Goal: Task Accomplishment & Management: Manage account settings

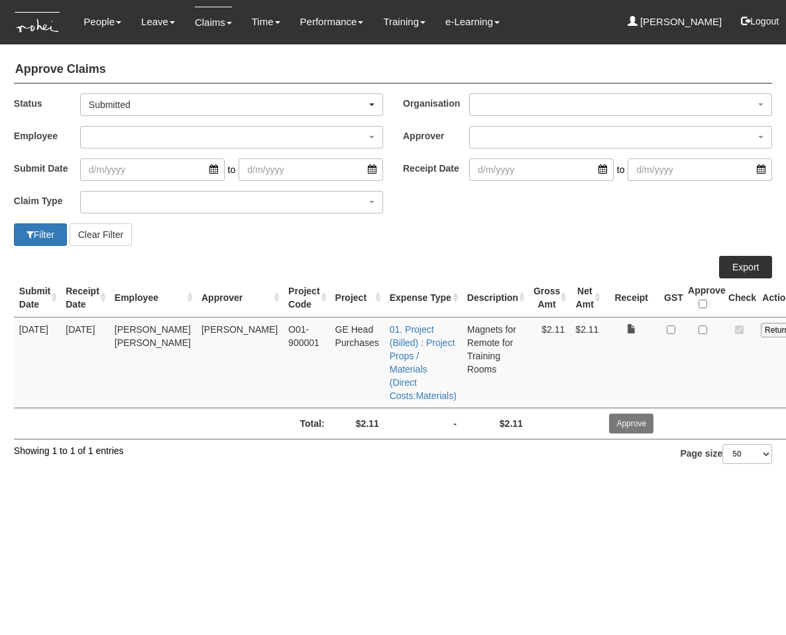
select select "50"
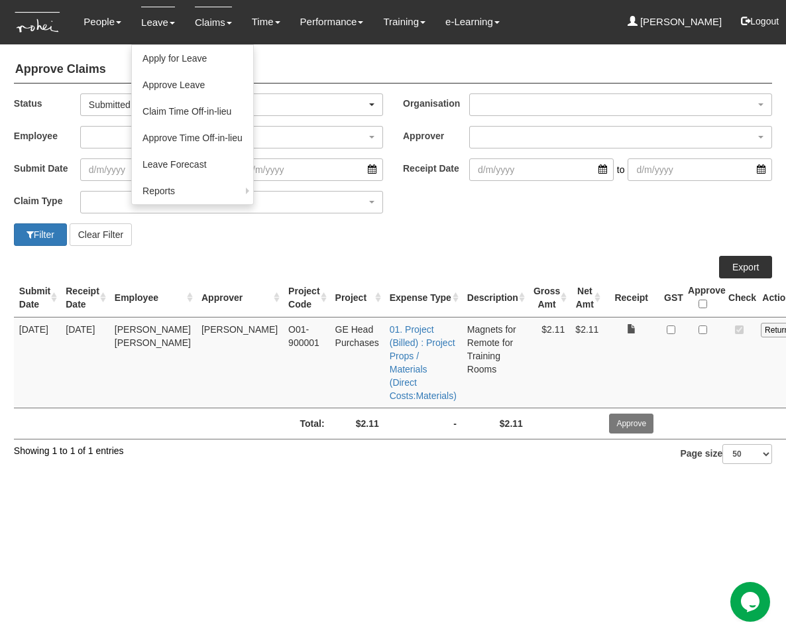
drag, startPoint x: 235, startPoint y: 448, endPoint x: 176, endPoint y: 25, distance: 426.7
click at [235, 447] on div "Submit Date Receipt Date Employee Approver Project Code Project Expense Type De…" at bounding box center [393, 356] width 758 height 201
click at [194, 91] on link "Approve Leave" at bounding box center [192, 85] width 121 height 27
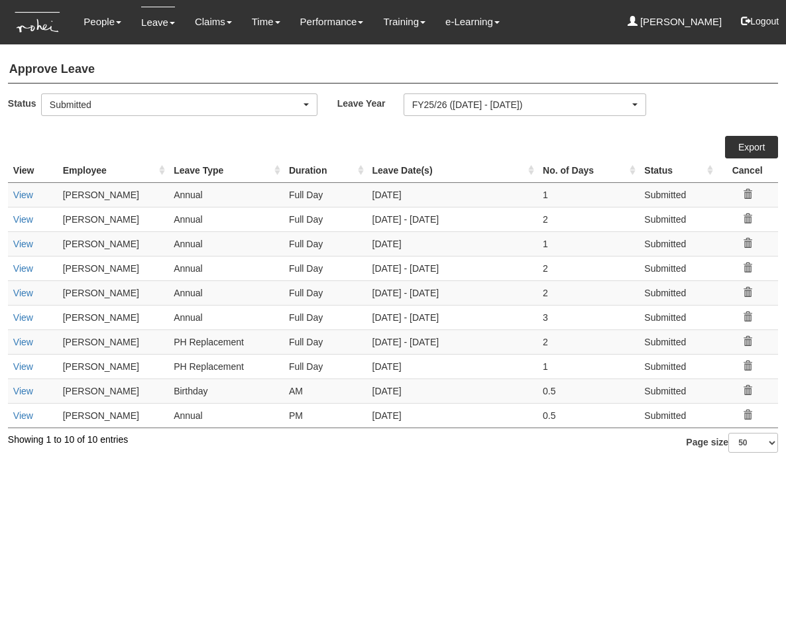
select select "50"
click at [404, 173] on th "Leave Date(s)" at bounding box center [452, 170] width 171 height 25
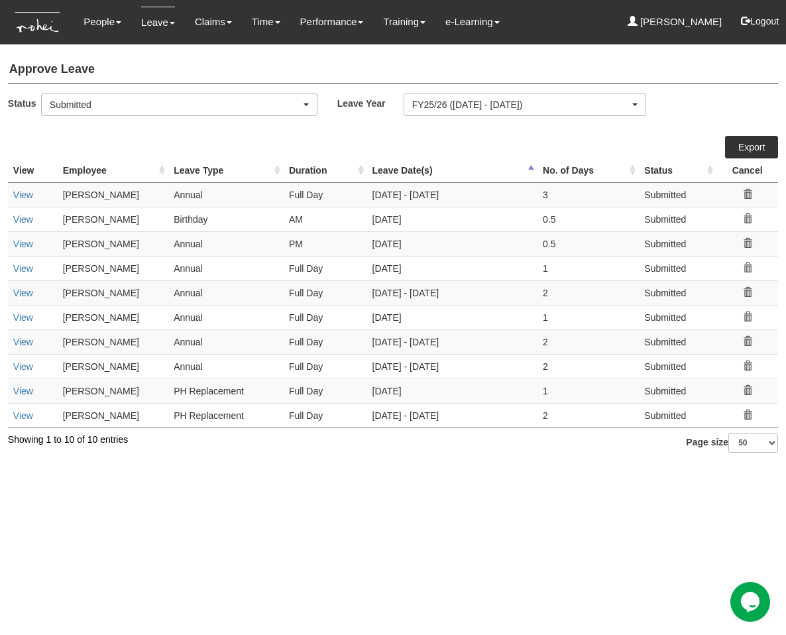
click at [404, 173] on th "Leave Date(s)" at bounding box center [452, 170] width 171 height 25
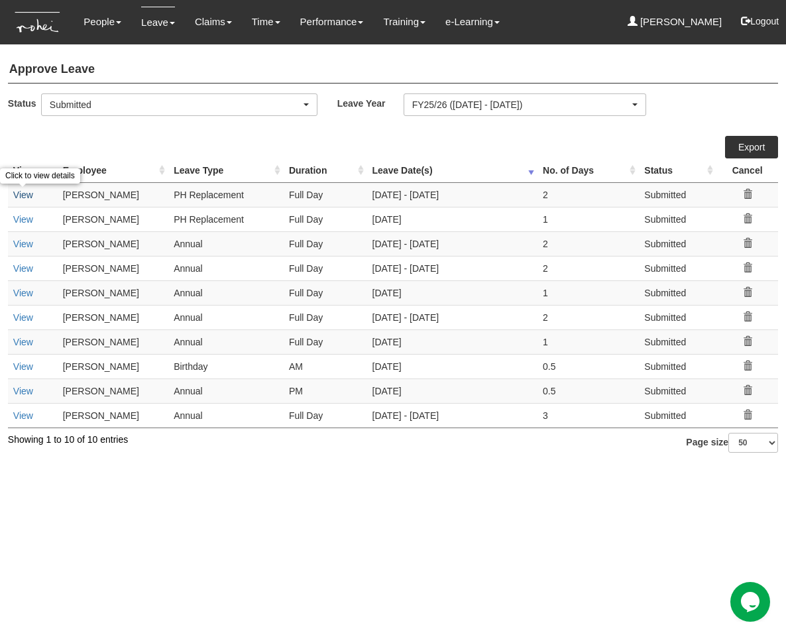
click at [24, 191] on link "View" at bounding box center [23, 194] width 20 height 11
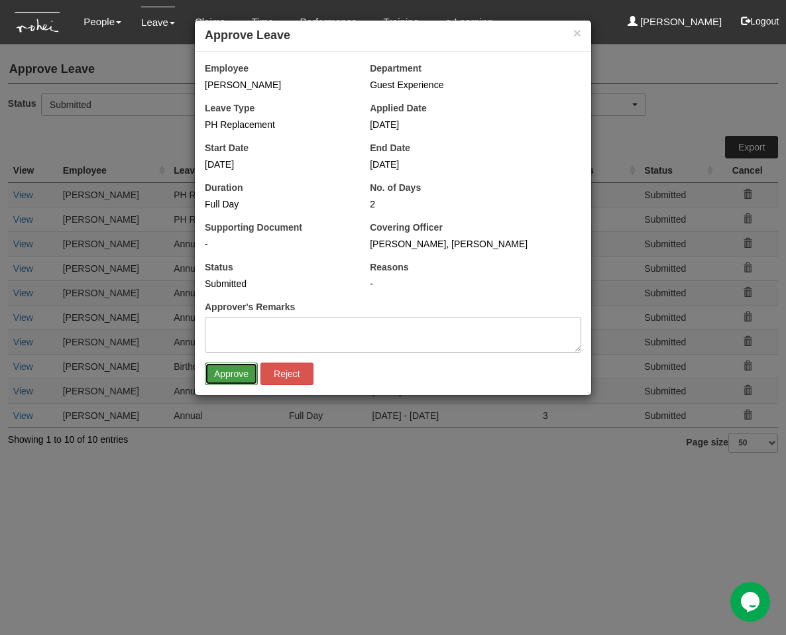
click at [240, 372] on input "Approve" at bounding box center [231, 373] width 53 height 23
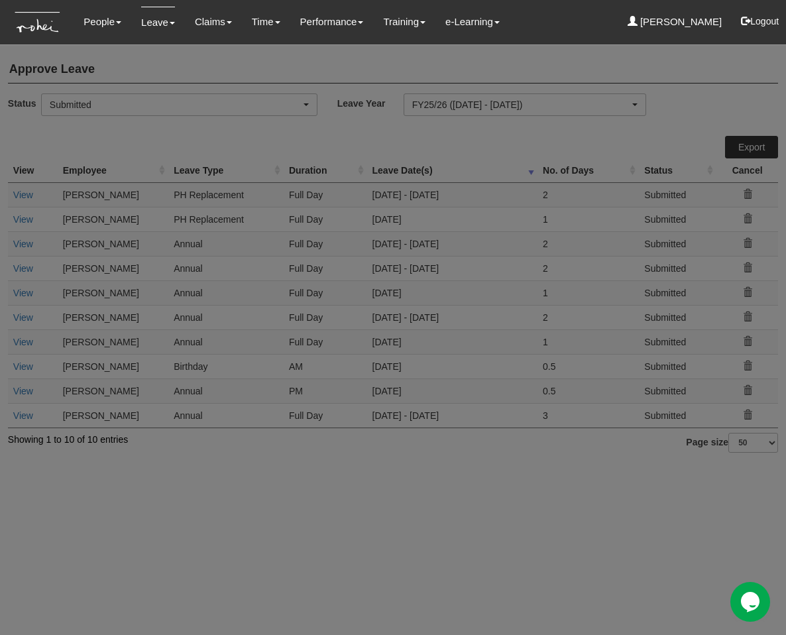
select select "50"
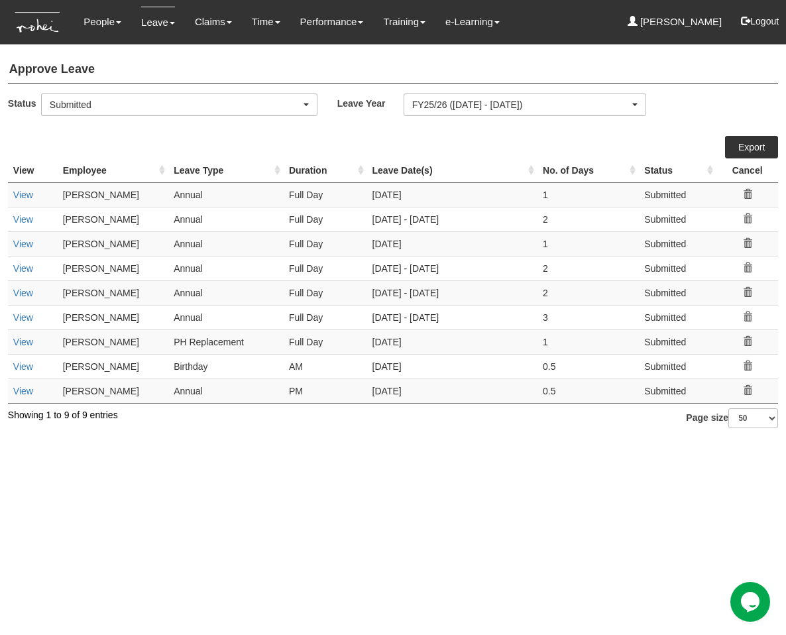
click at [319, 441] on html "Toggle navigation People Personal Information Staff Directory Leave Apply for L…" at bounding box center [393, 220] width 786 height 441
click at [407, 164] on th "Leave Date(s)" at bounding box center [452, 170] width 171 height 25
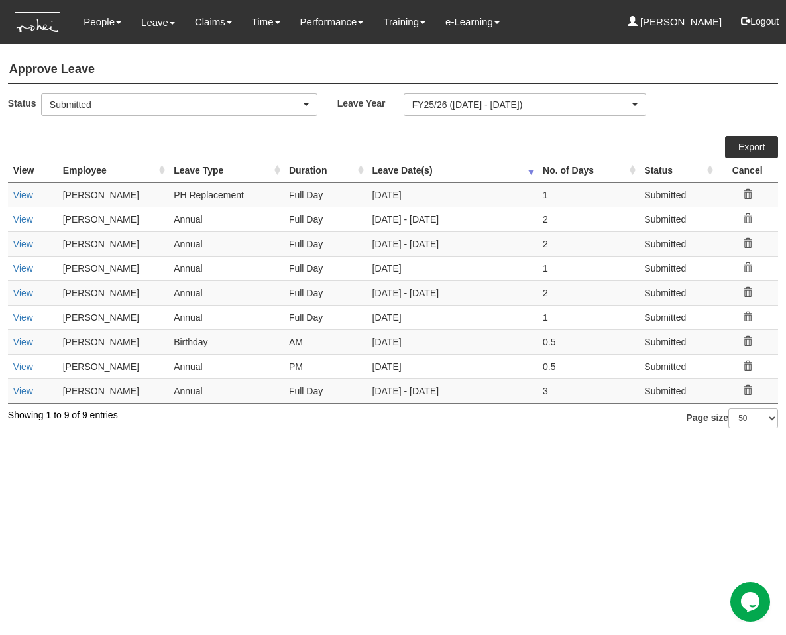
click at [409, 164] on th "Leave Date(s)" at bounding box center [452, 170] width 171 height 25
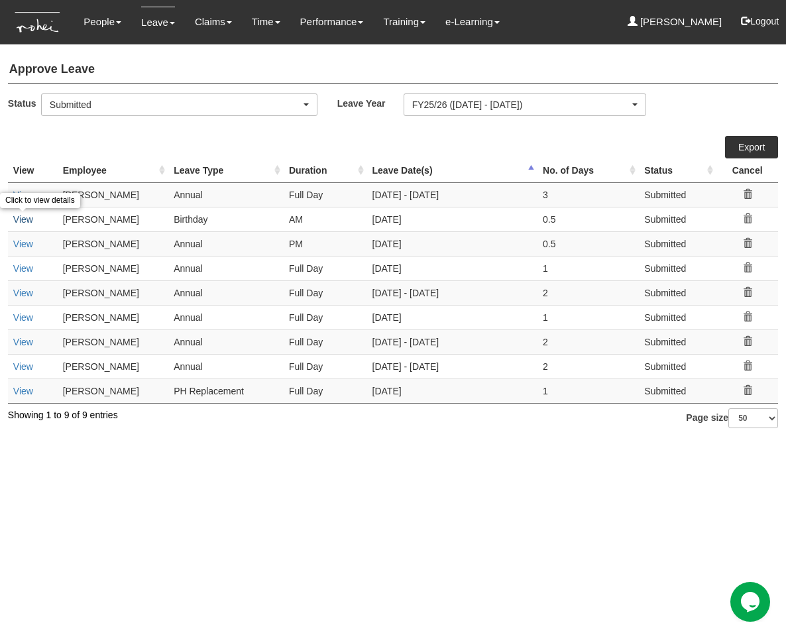
click at [31, 223] on link "View" at bounding box center [23, 219] width 20 height 11
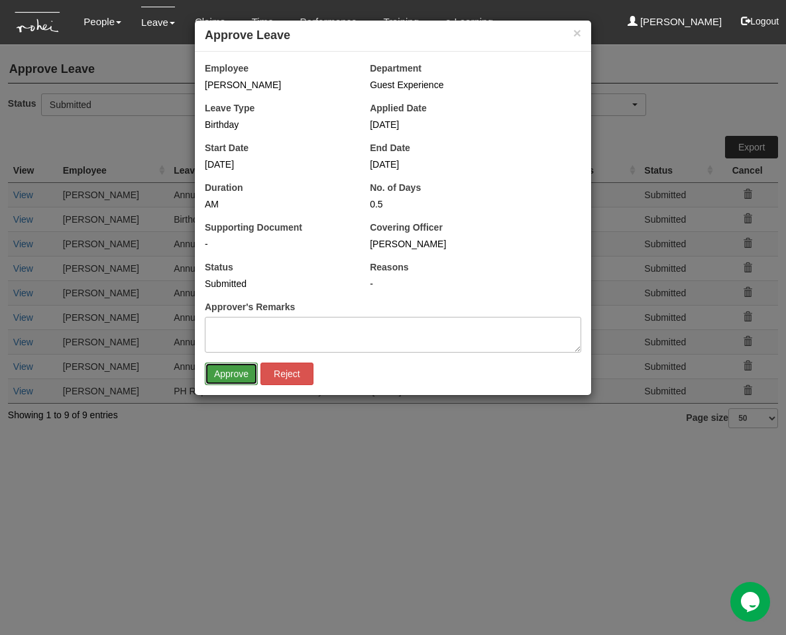
click at [237, 372] on input "Approve" at bounding box center [231, 373] width 53 height 23
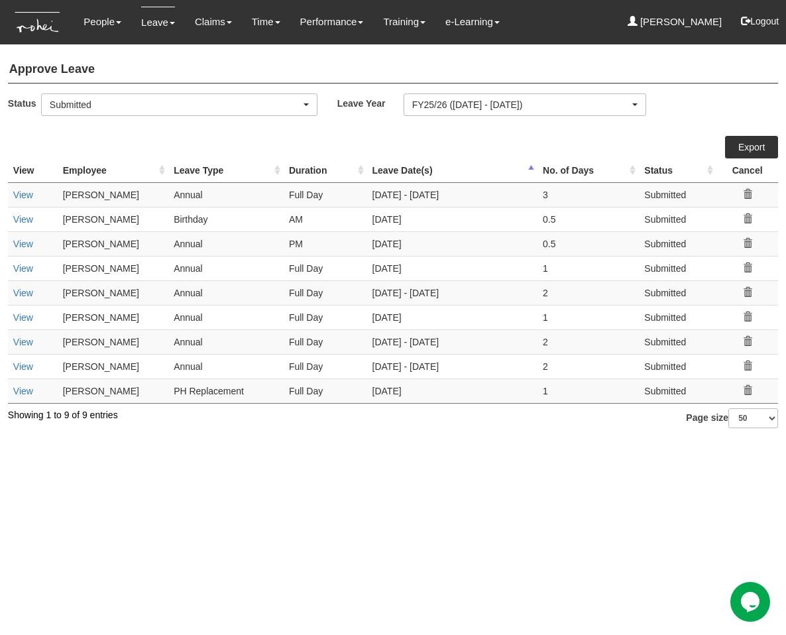
select select "50"
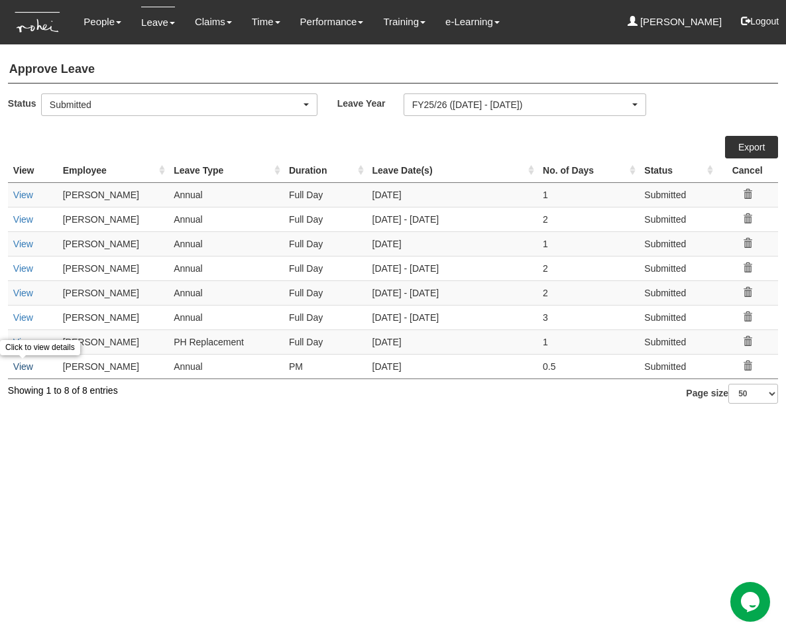
click at [25, 368] on link "View" at bounding box center [23, 366] width 20 height 11
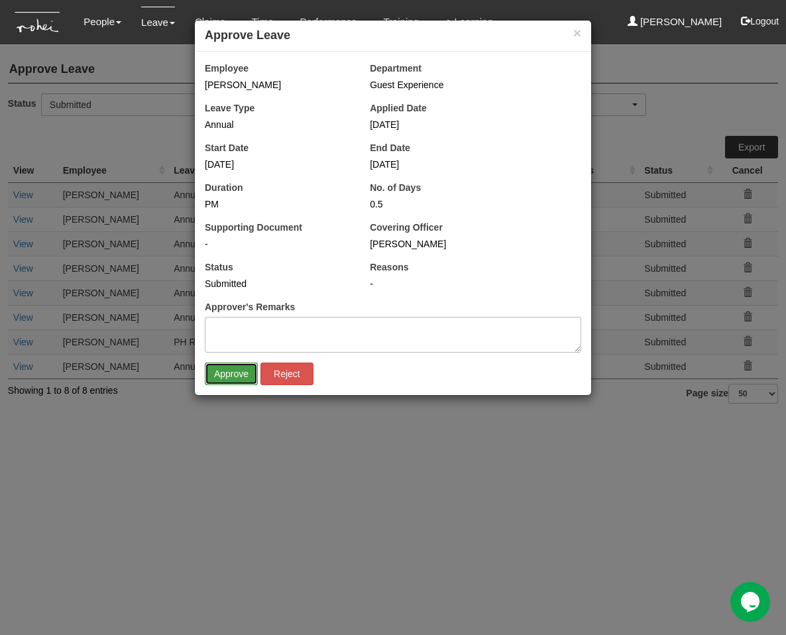
click at [229, 379] on input "Approve" at bounding box center [231, 373] width 53 height 23
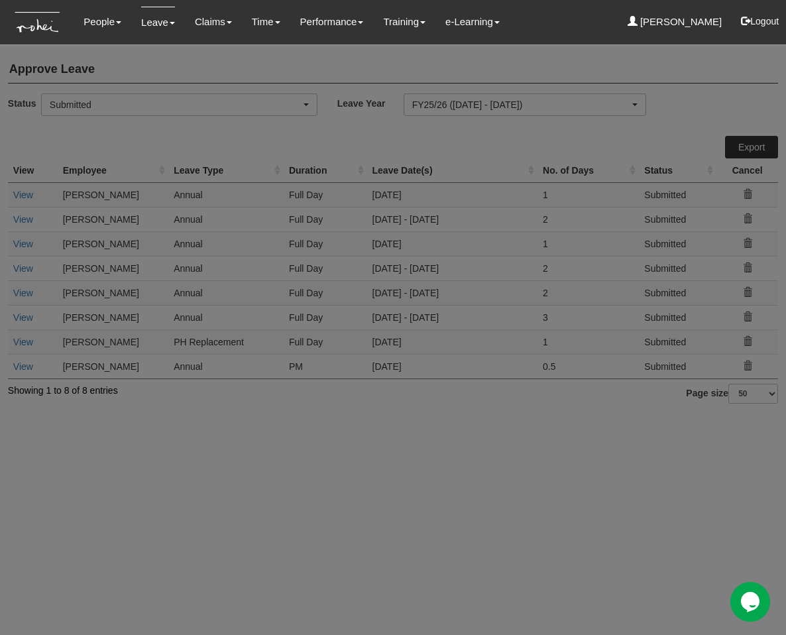
select select "50"
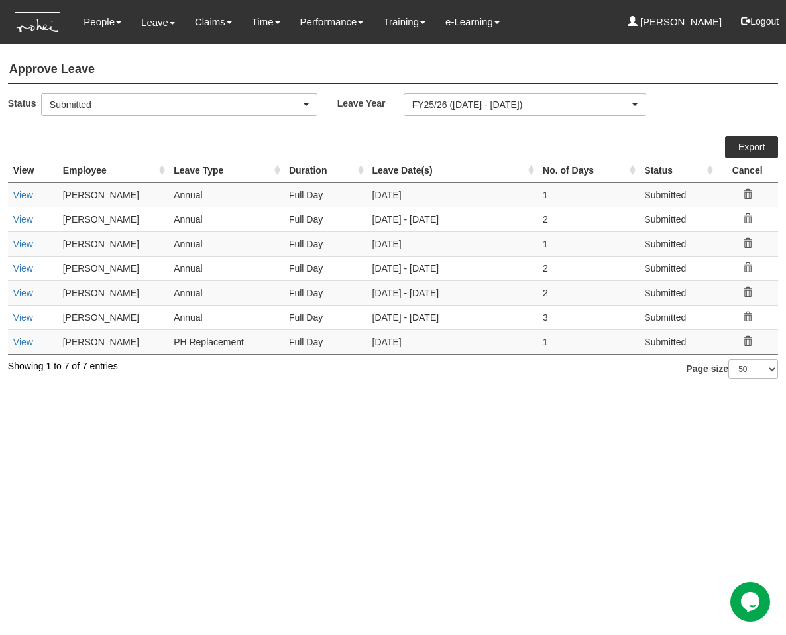
click at [303, 392] on html "Toggle navigation People Personal Information Staff Directory Leave Apply for L…" at bounding box center [393, 196] width 786 height 392
click at [211, 392] on html "Toggle navigation People Personal Information Staff Directory Leave Apply for L…" at bounding box center [393, 196] width 786 height 392
click at [16, 341] on link "View" at bounding box center [23, 342] width 20 height 11
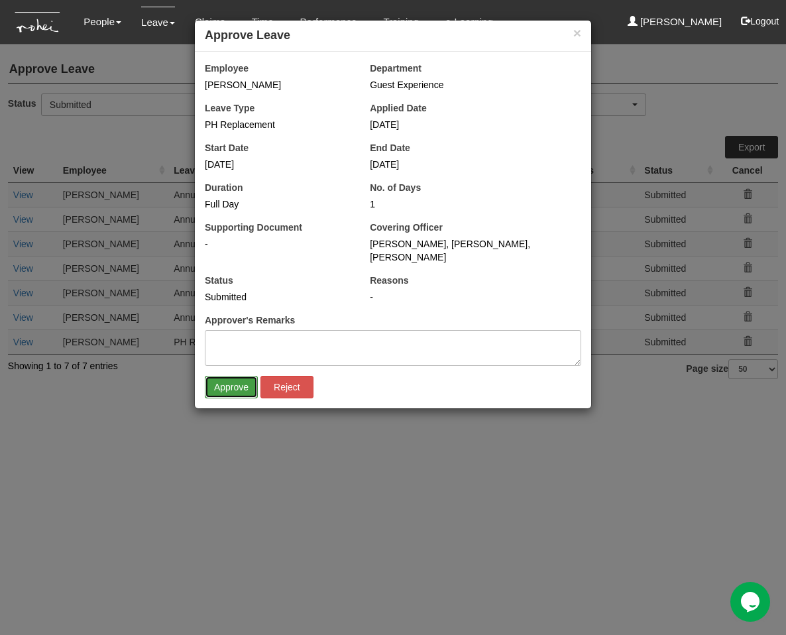
click at [220, 376] on input "Approve" at bounding box center [231, 387] width 53 height 23
select select "50"
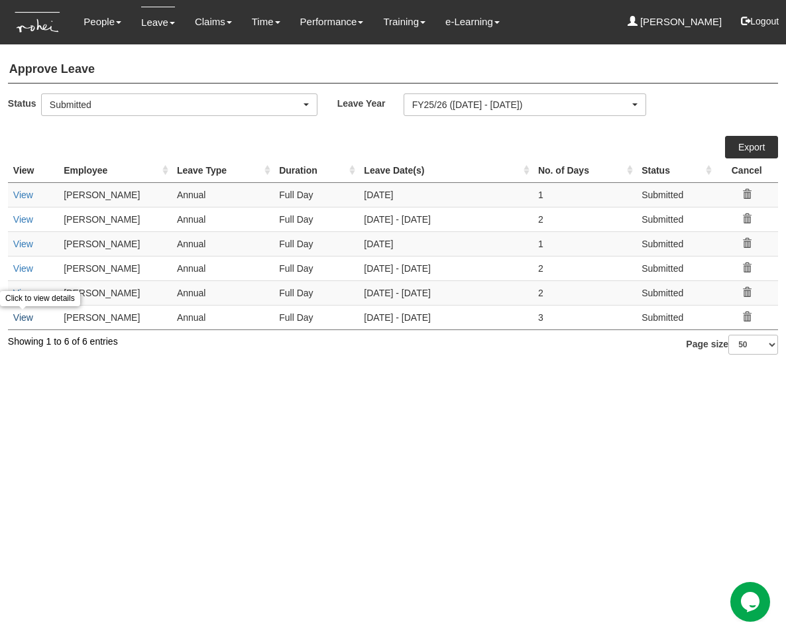
click at [32, 320] on link "View" at bounding box center [23, 317] width 20 height 11
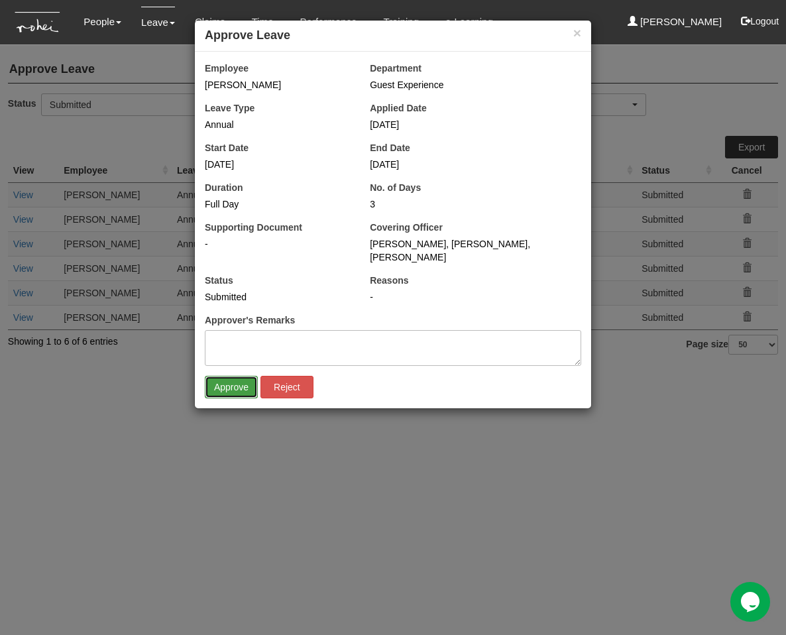
click at [231, 376] on input "Approve" at bounding box center [231, 387] width 53 height 23
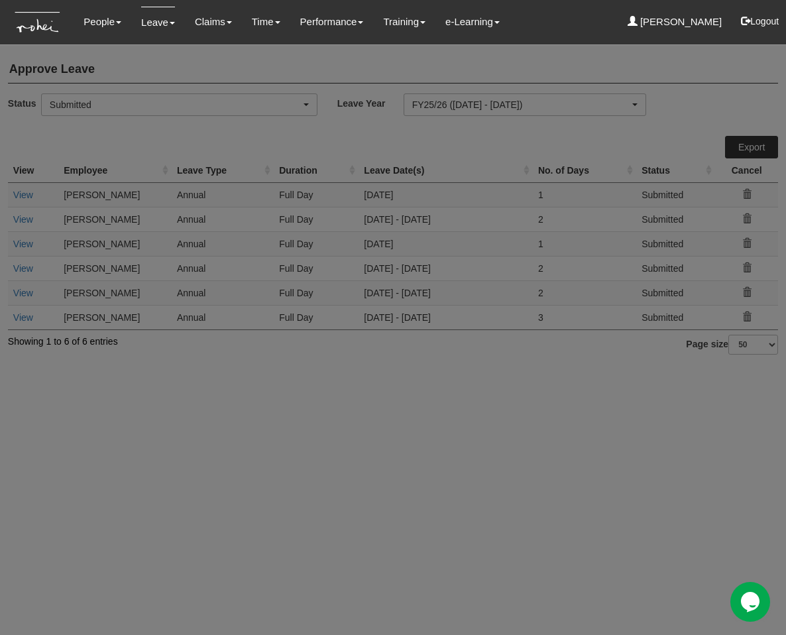
select select "50"
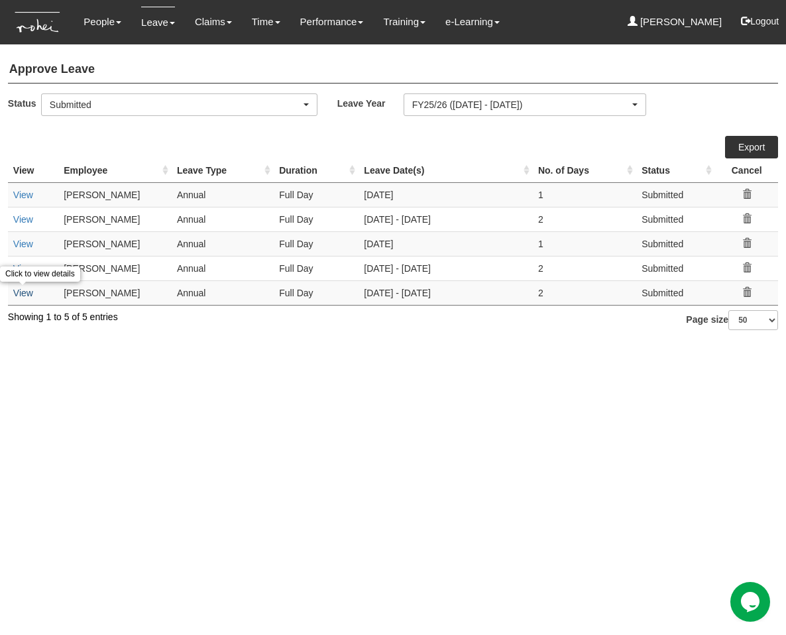
click at [22, 293] on link "View" at bounding box center [23, 293] width 20 height 11
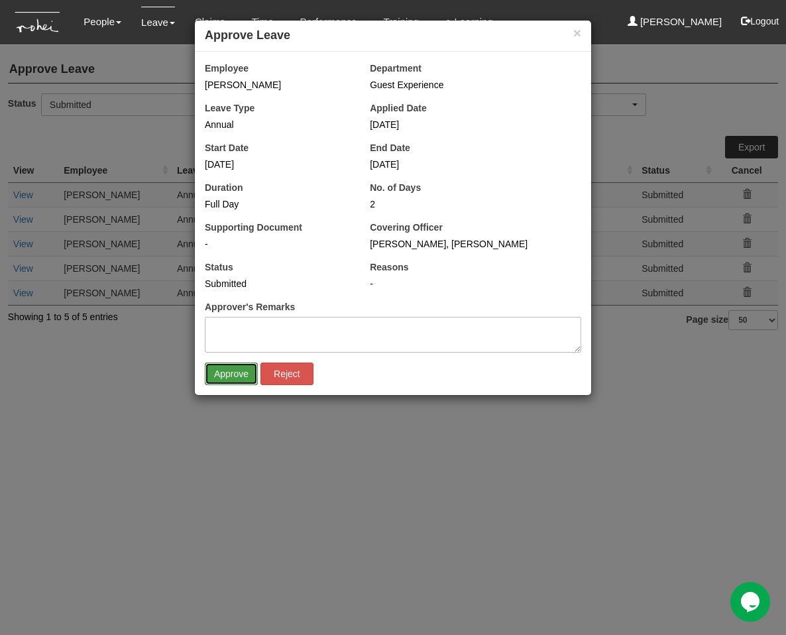
click at [233, 374] on input "Approve" at bounding box center [231, 373] width 53 height 23
select select "50"
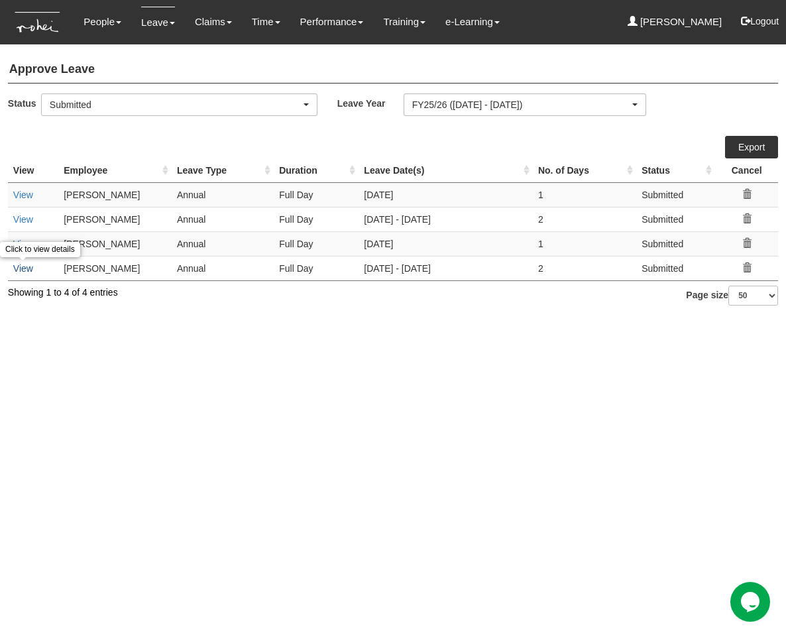
click at [28, 266] on link "View" at bounding box center [23, 268] width 20 height 11
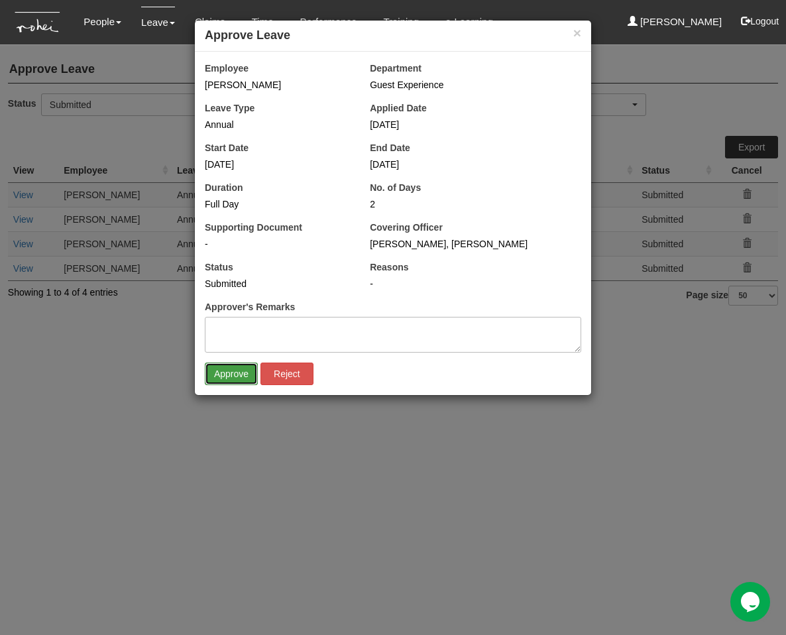
click at [221, 377] on input "Approve" at bounding box center [231, 373] width 53 height 23
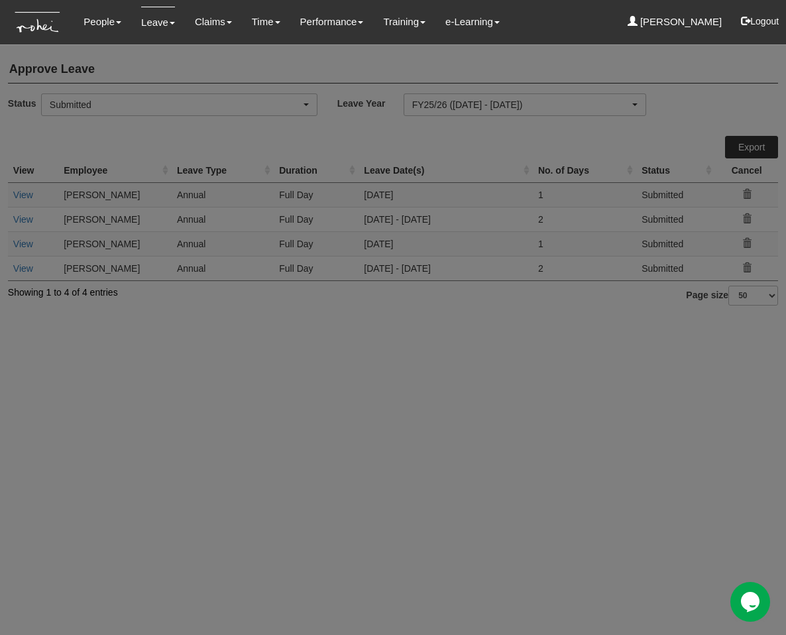
select select "50"
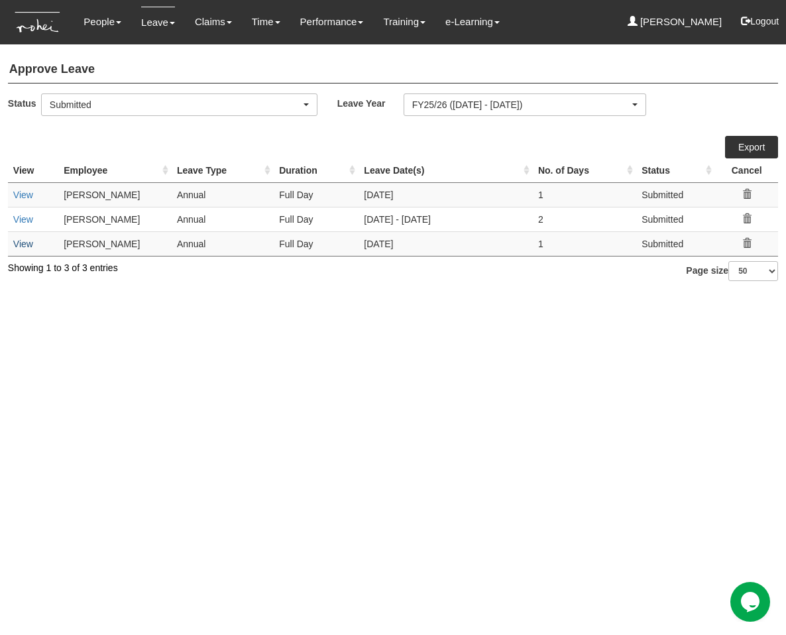
click at [28, 247] on link "View" at bounding box center [23, 244] width 20 height 11
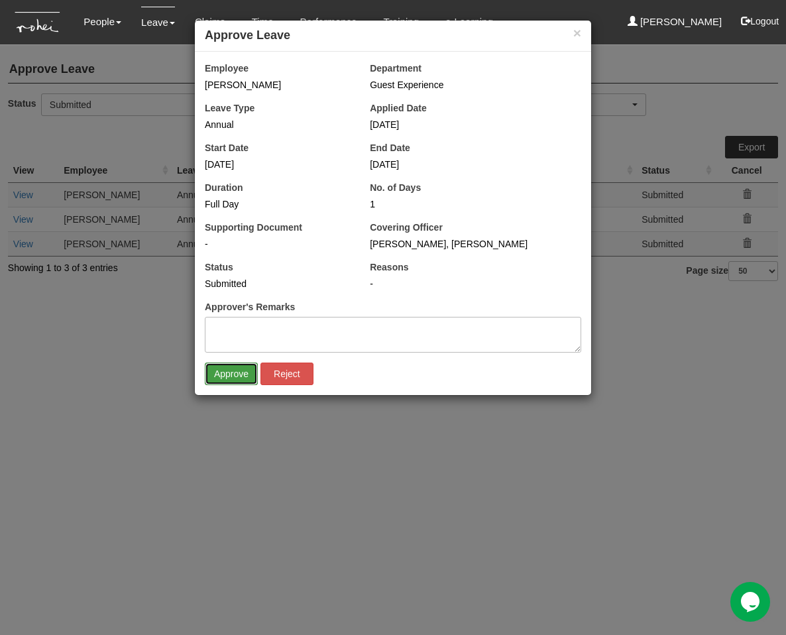
click at [221, 377] on input "Approve" at bounding box center [231, 373] width 53 height 23
select select "50"
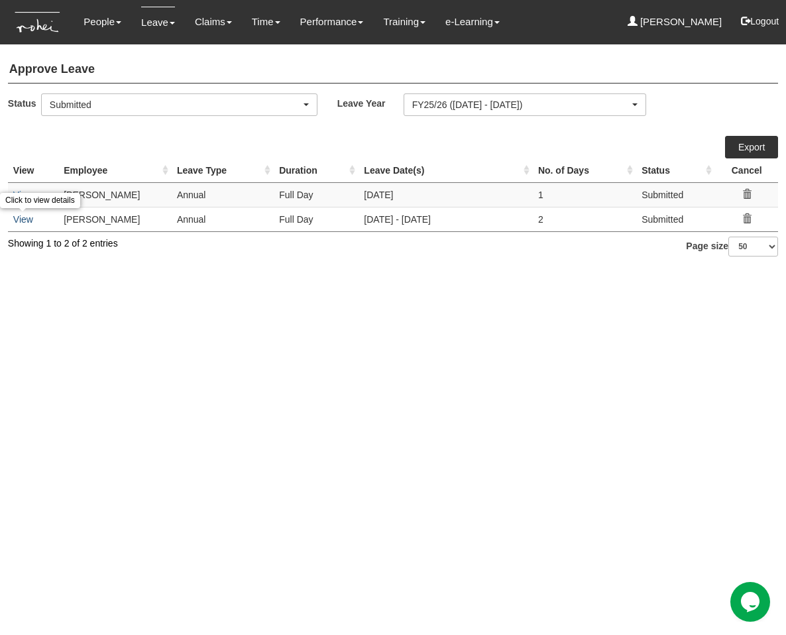
click at [26, 222] on link "View" at bounding box center [23, 219] width 20 height 11
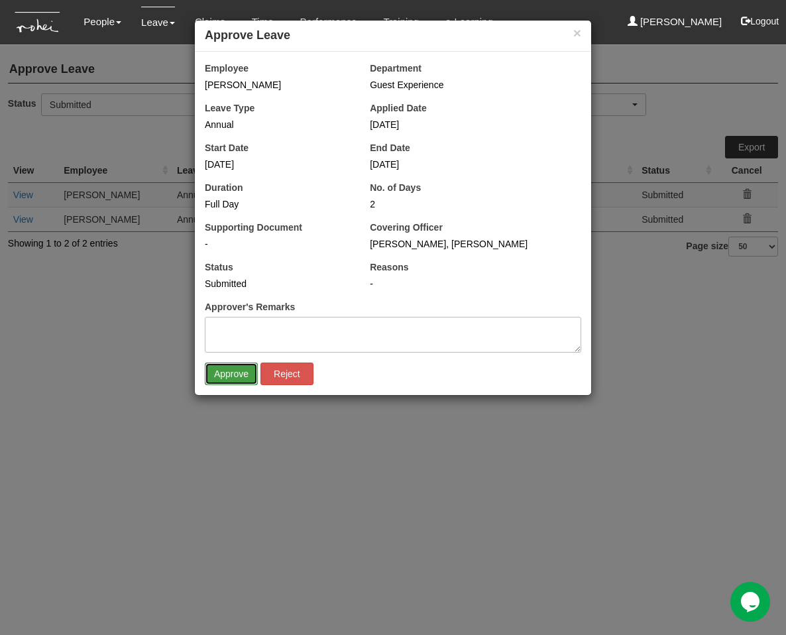
click at [205, 379] on input "Approve" at bounding box center [231, 373] width 53 height 23
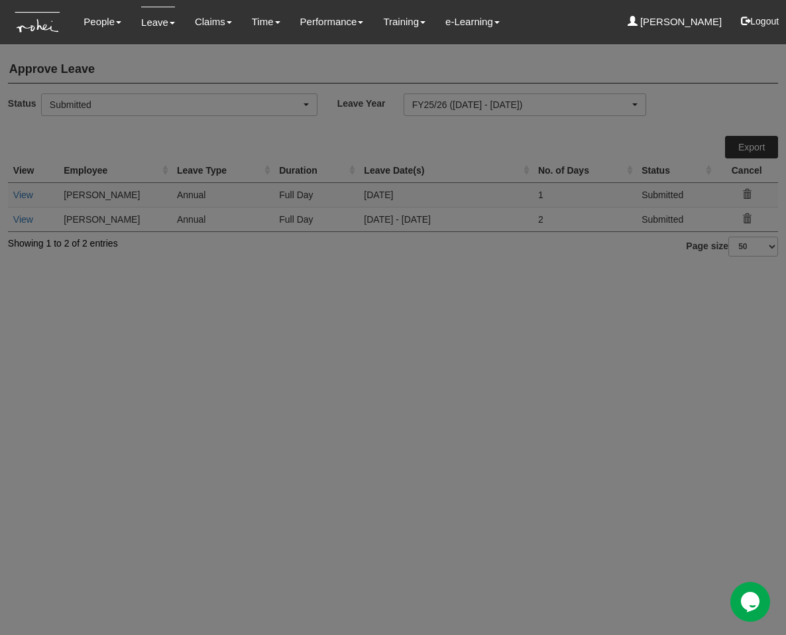
select select "50"
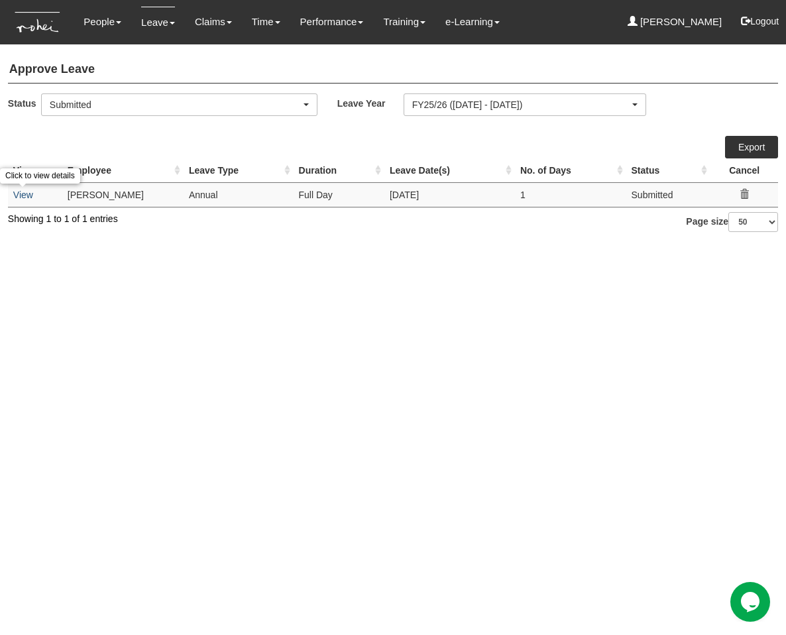
click at [30, 192] on link "View" at bounding box center [23, 194] width 20 height 11
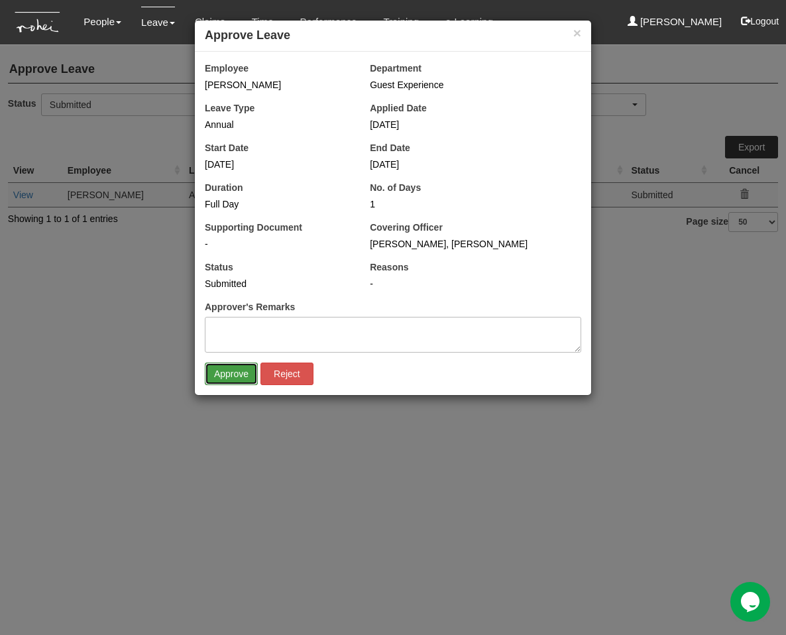
click at [231, 380] on input "Approve" at bounding box center [231, 373] width 53 height 23
select select "50"
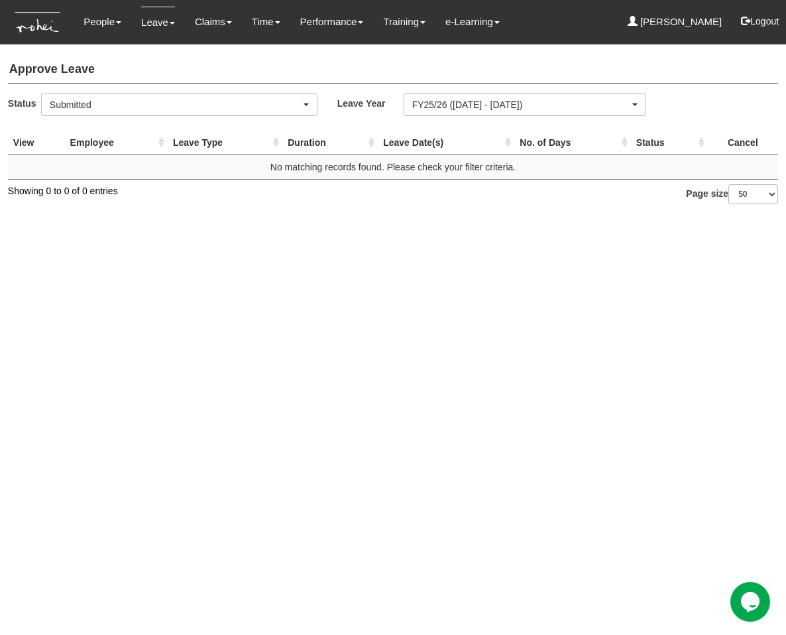
click at [47, 217] on html "Toggle navigation People Personal Information Staff Directory Leave Apply for L…" at bounding box center [393, 108] width 786 height 217
